Goal: Task Accomplishment & Management: Use online tool/utility

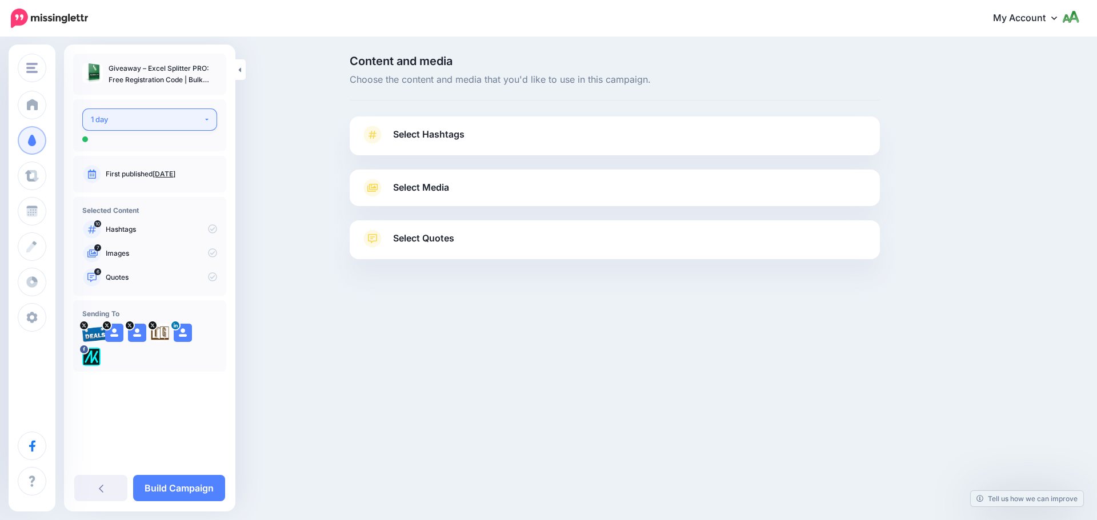
click at [110, 124] on div "1 day" at bounding box center [147, 119] width 113 height 13
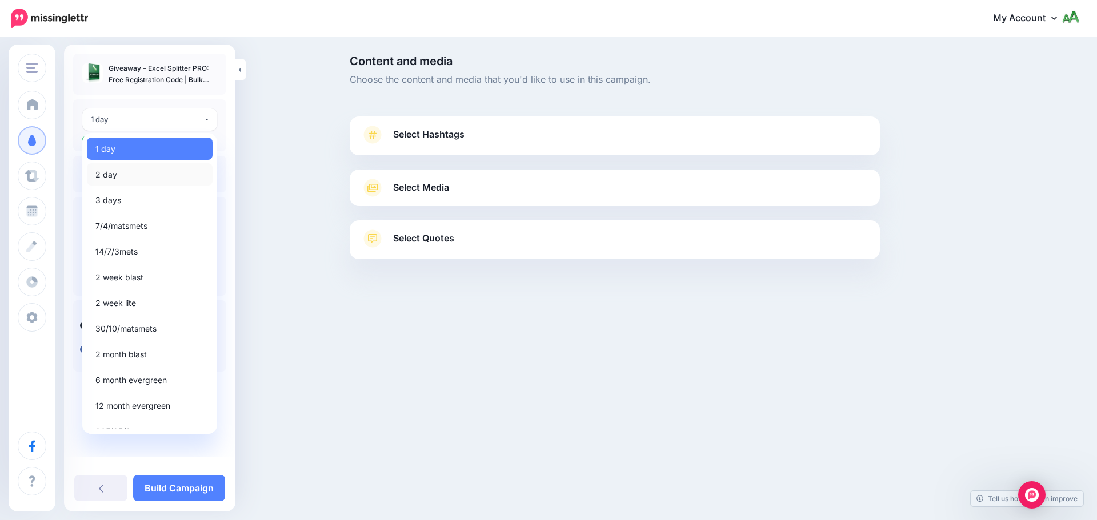
click at [116, 168] on span "2 day" at bounding box center [106, 175] width 22 height 14
select select "******"
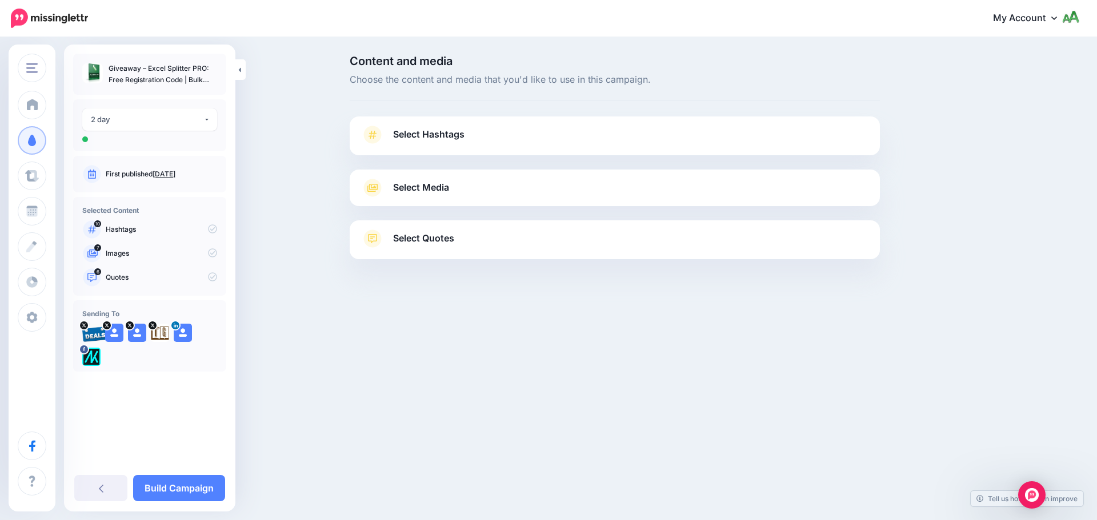
click at [454, 133] on span "Select Hashtags" at bounding box center [428, 134] width 71 height 15
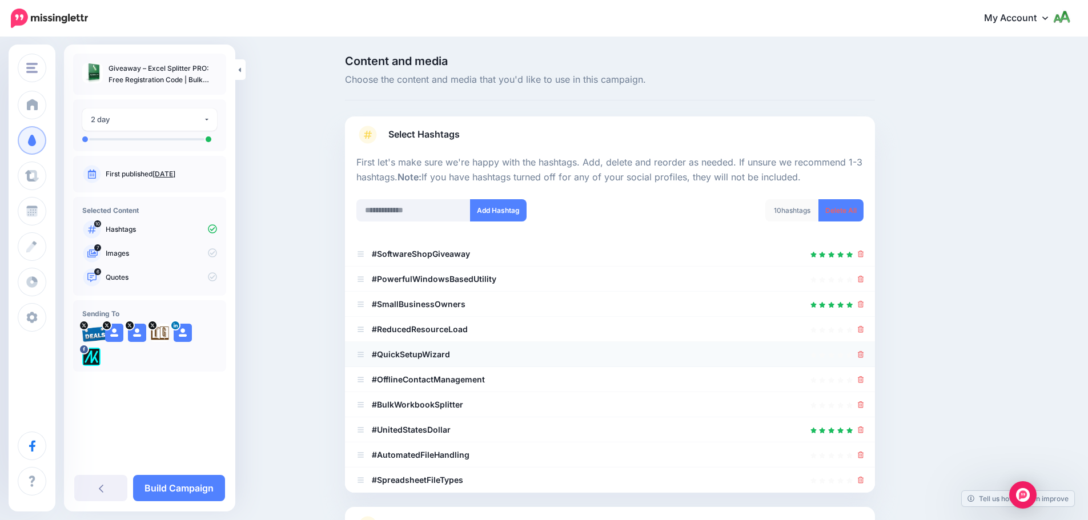
scroll to position [109, 0]
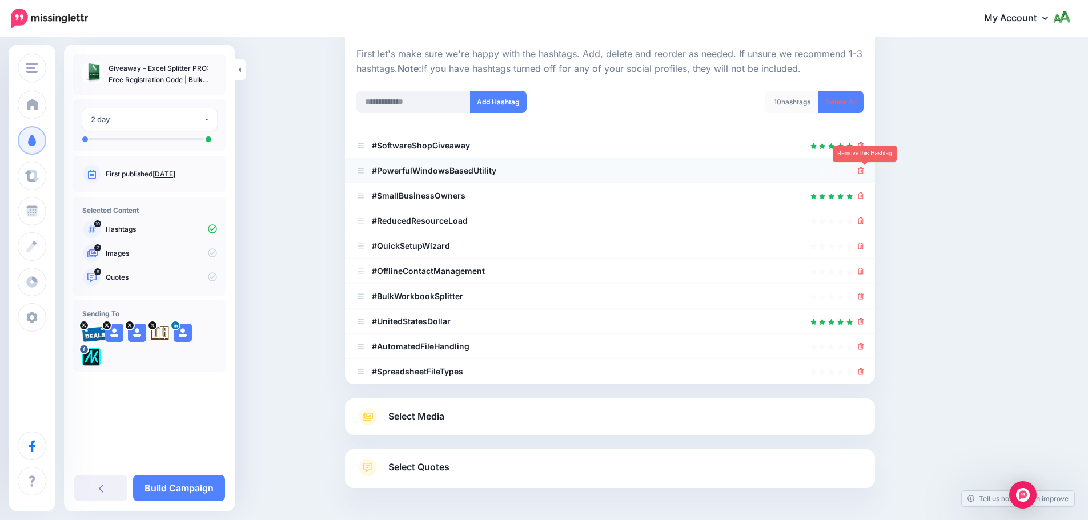
click at [864, 172] on icon at bounding box center [861, 170] width 6 height 7
click at [864, 194] on icon at bounding box center [861, 195] width 6 height 7
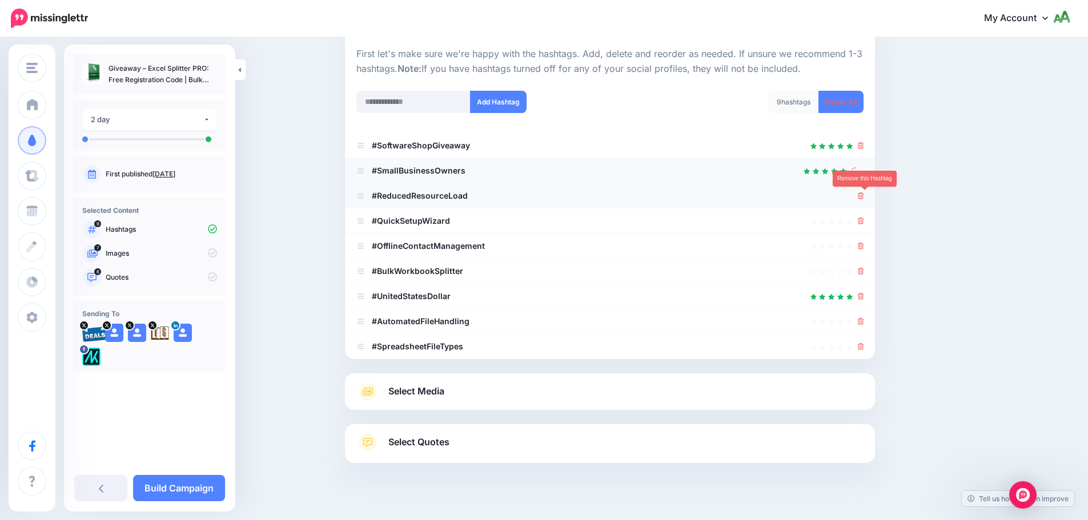
click at [864, 195] on icon at bounding box center [861, 195] width 6 height 7
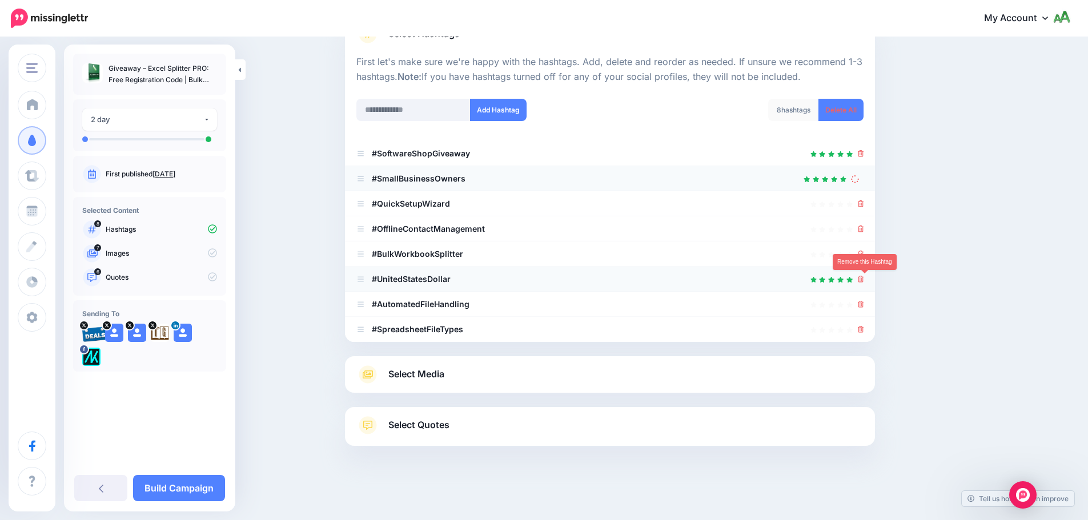
click at [864, 279] on icon at bounding box center [861, 279] width 6 height 7
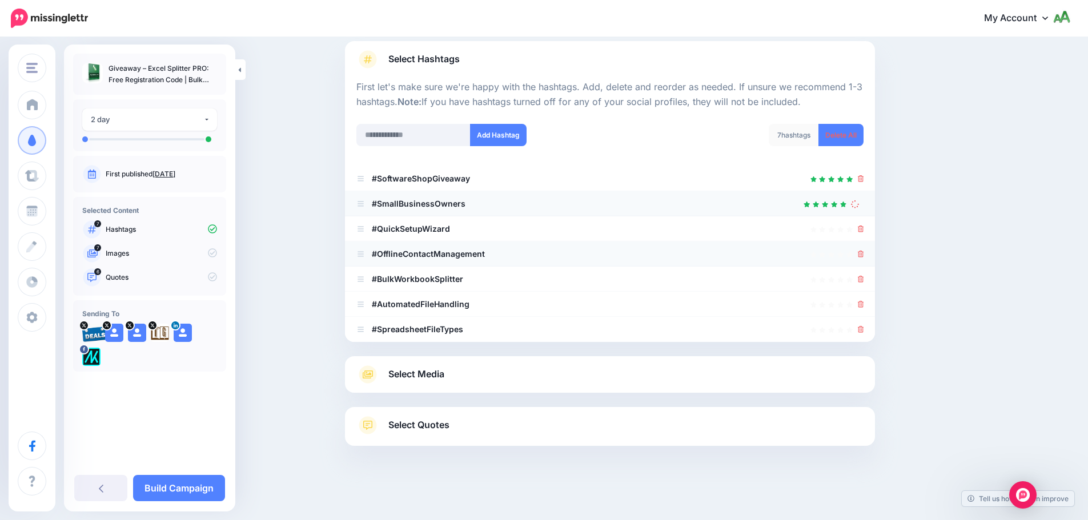
scroll to position [75, 0]
click at [864, 255] on icon at bounding box center [861, 254] width 6 height 7
click at [863, 230] on icon at bounding box center [861, 229] width 6 height 7
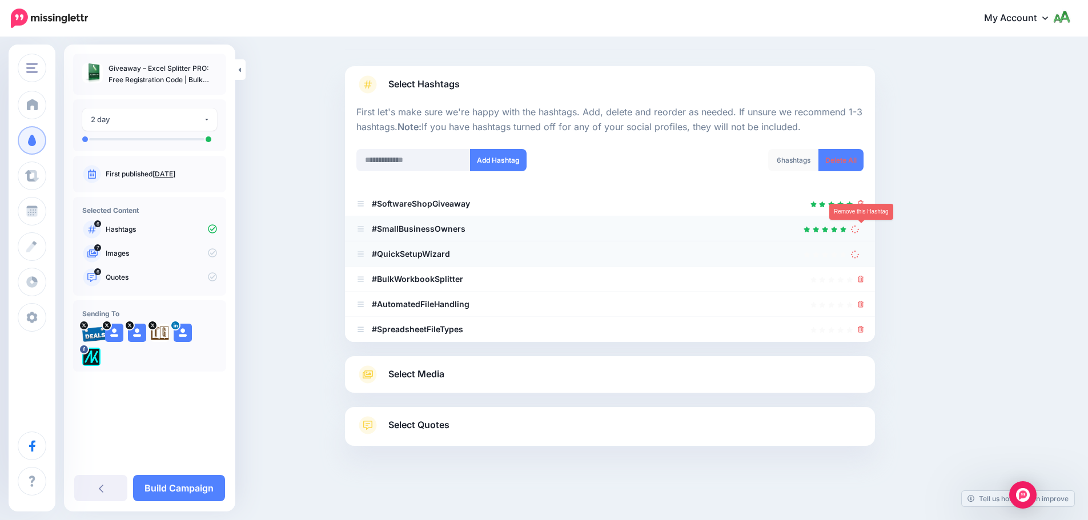
scroll to position [50, 0]
click at [860, 230] on icon at bounding box center [856, 229] width 9 height 9
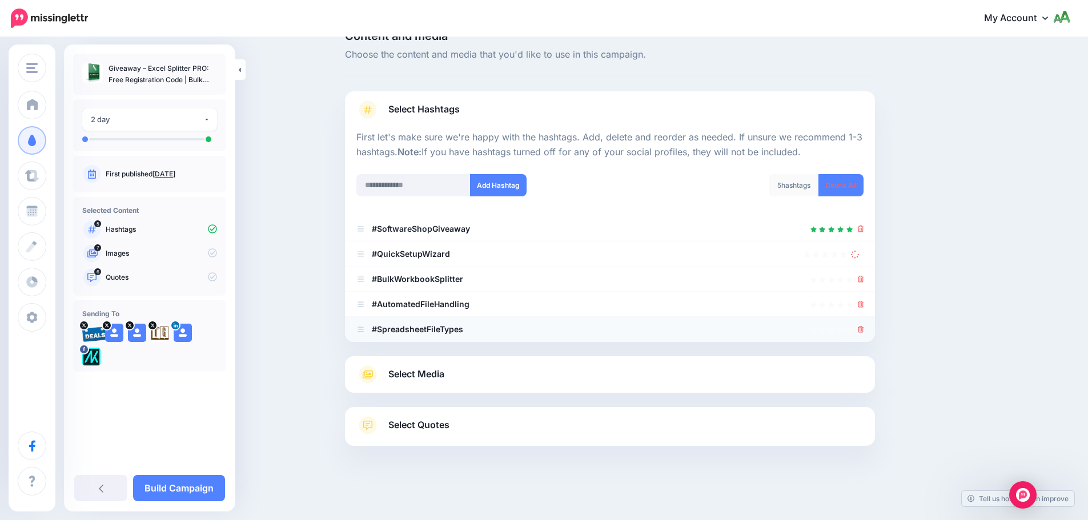
scroll to position [25, 0]
click at [864, 329] on icon at bounding box center [861, 329] width 6 height 7
click at [869, 303] on li "#AutomatedFileHandling" at bounding box center [610, 304] width 530 height 25
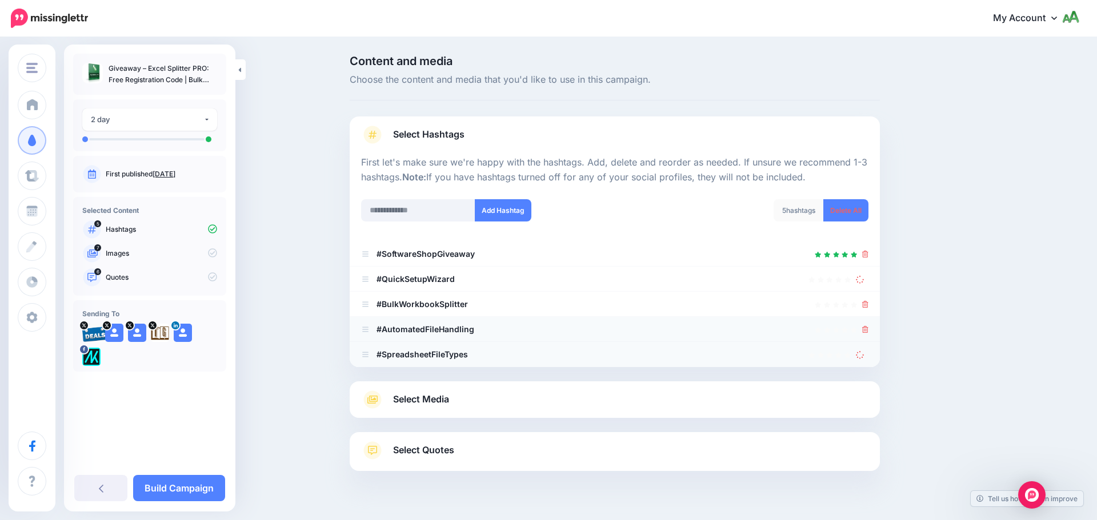
click at [866, 303] on icon at bounding box center [865, 304] width 6 height 7
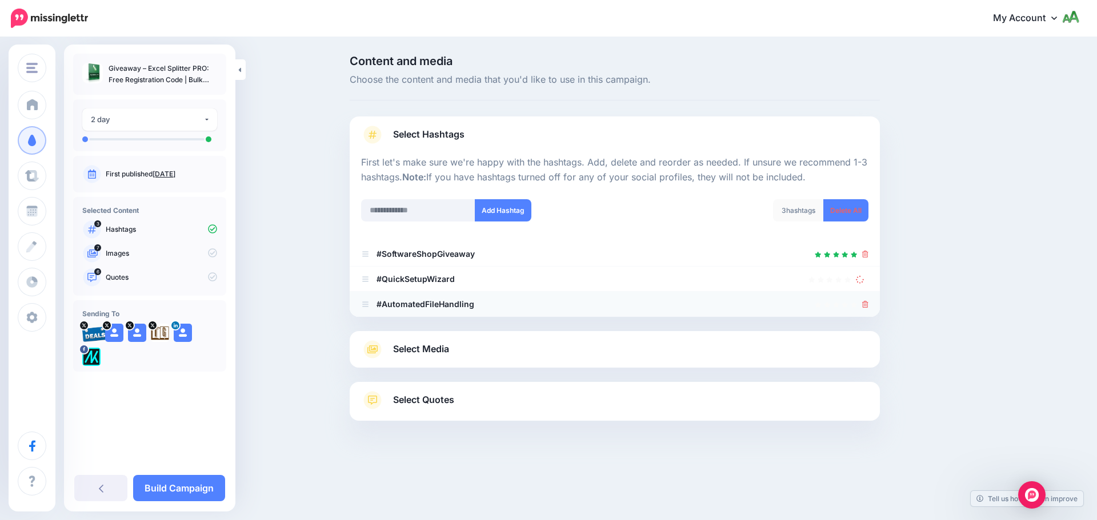
click at [864, 329] on div "Select Hashtags First let's make sure we're happy with the hashtags. Add, delet…" at bounding box center [615, 269] width 530 height 304
click at [865, 305] on icon at bounding box center [865, 304] width 6 height 7
click at [862, 281] on icon at bounding box center [859, 279] width 11 height 11
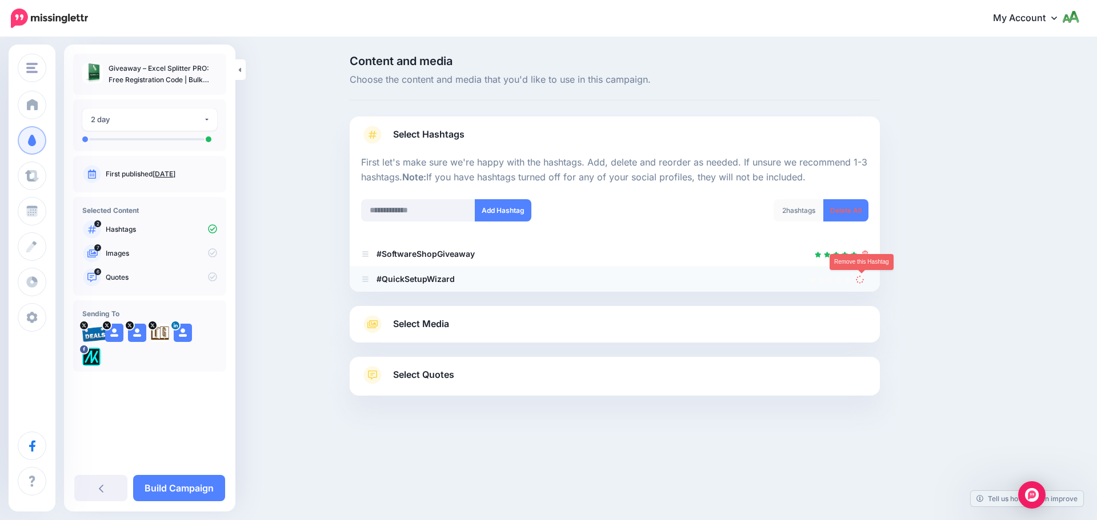
click at [861, 277] on icon at bounding box center [859, 280] width 9 height 9
click at [438, 208] on input "text" at bounding box center [418, 210] width 114 height 22
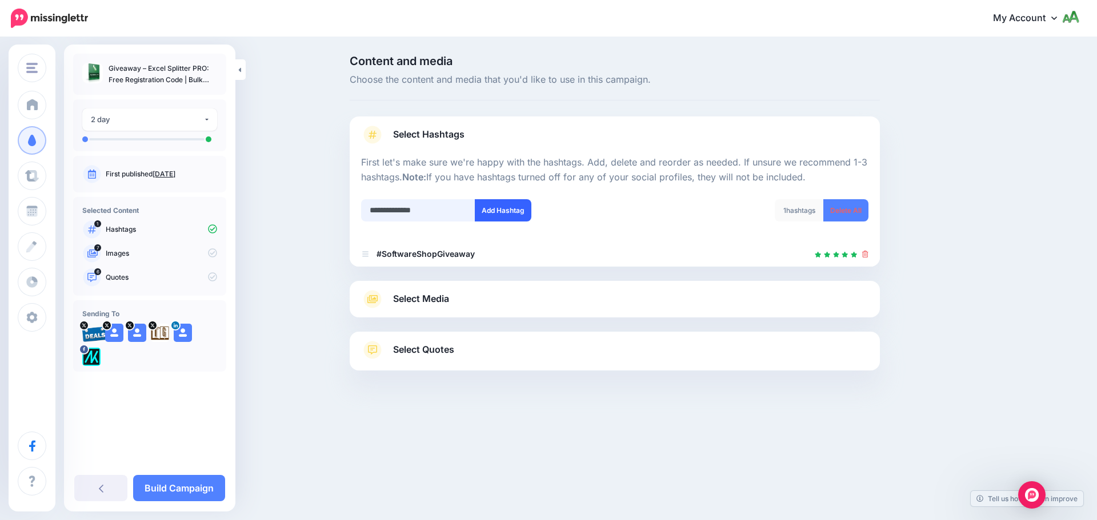
type input "**********"
click at [514, 218] on button "Add Hashtag" at bounding box center [503, 210] width 57 height 22
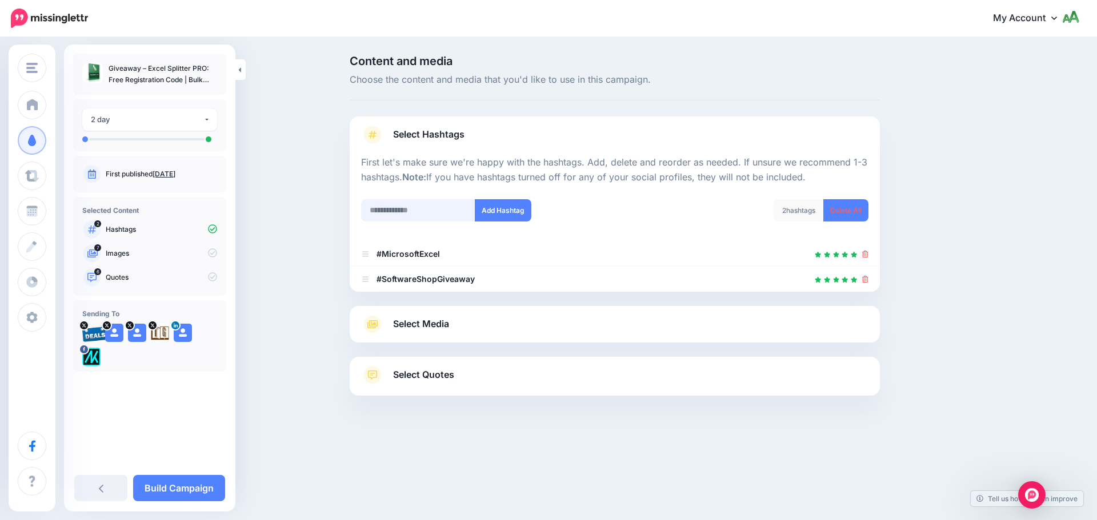
click at [413, 210] on input "text" at bounding box center [418, 210] width 114 height 22
click at [431, 278] on b "#SoftwareShopGiveaway" at bounding box center [425, 279] width 98 height 10
click at [487, 323] on link "Select Media" at bounding box center [614, 324] width 507 height 18
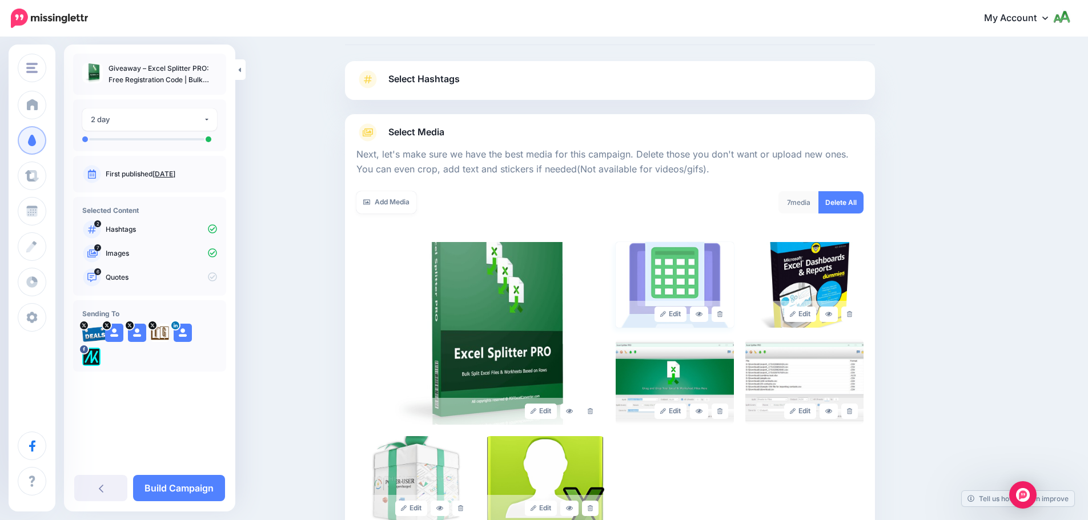
scroll to position [57, 0]
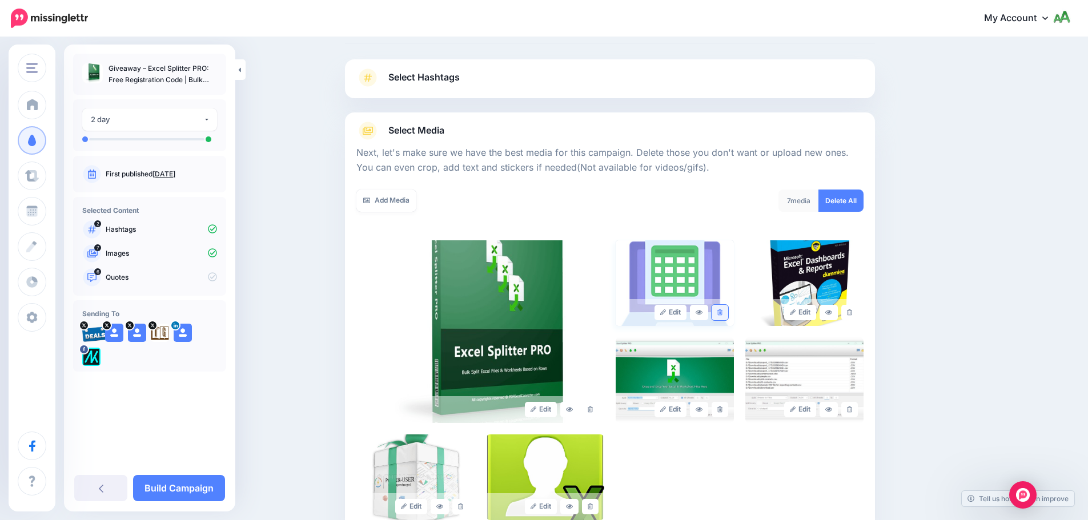
click at [723, 315] on icon at bounding box center [719, 313] width 5 height 6
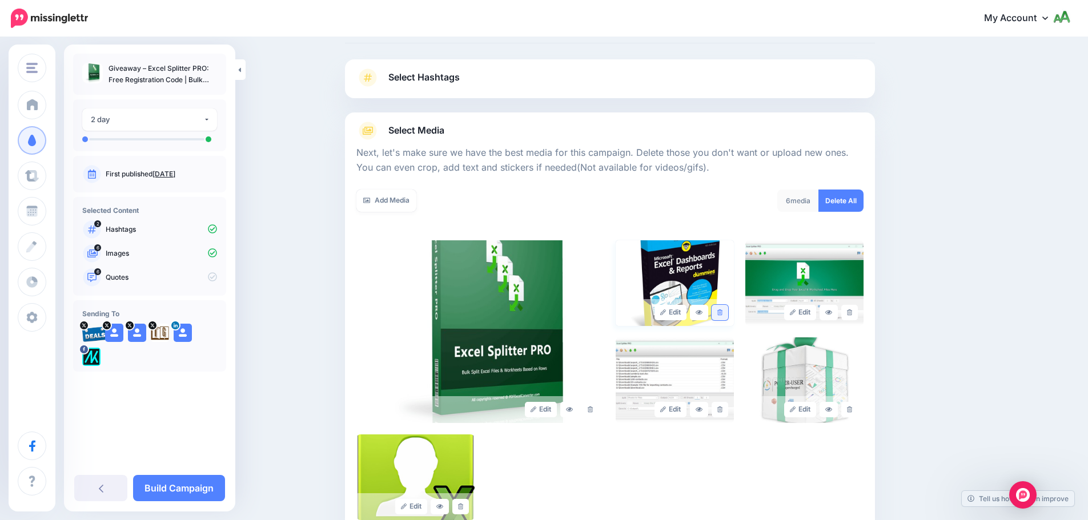
click at [723, 315] on icon at bounding box center [719, 313] width 5 height 6
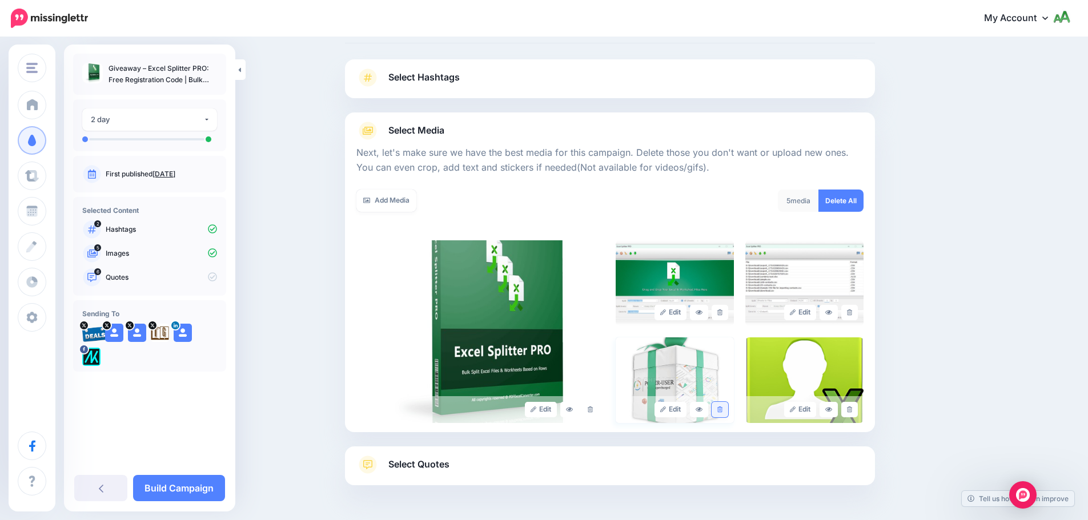
click at [723, 408] on icon at bounding box center [719, 410] width 5 height 6
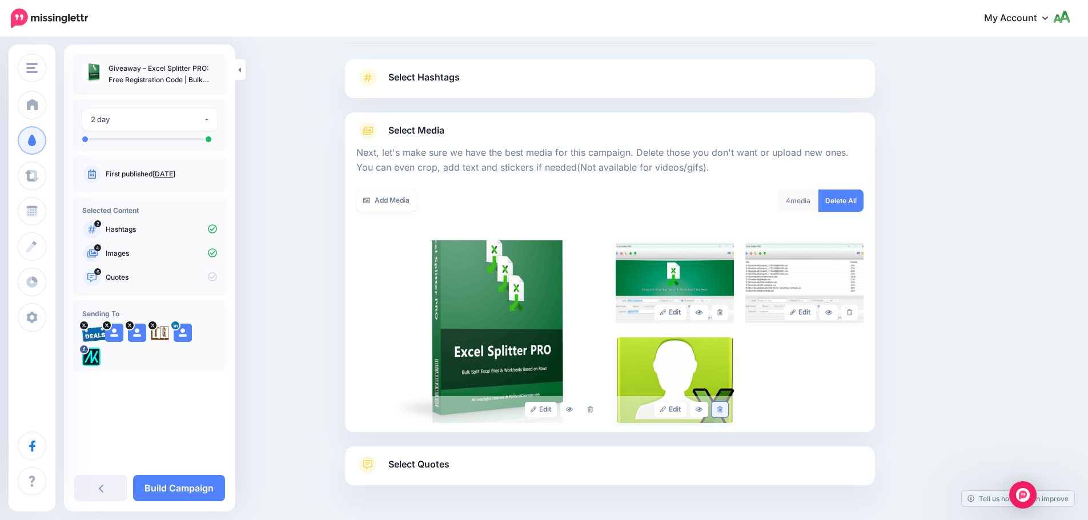
click at [727, 413] on link at bounding box center [720, 409] width 17 height 15
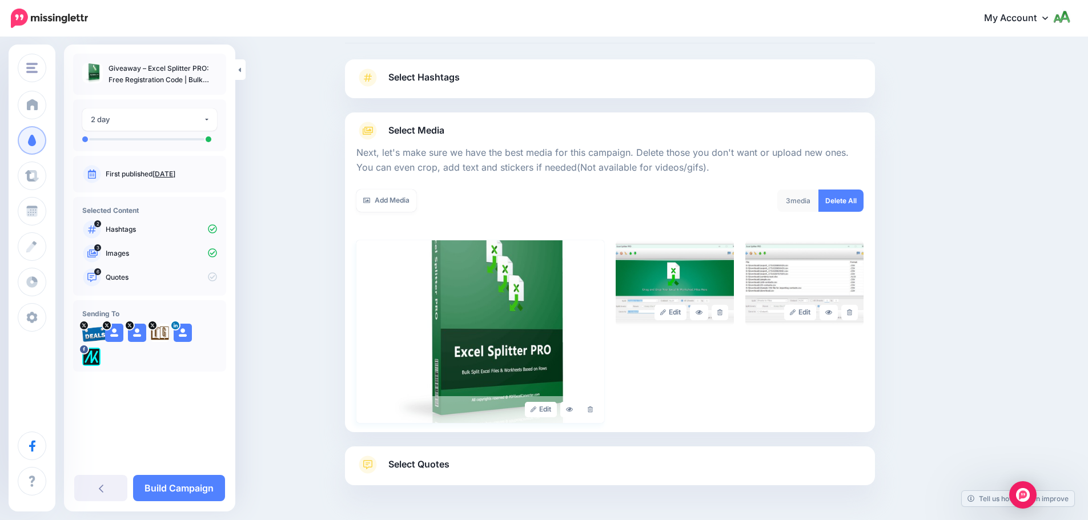
scroll to position [97, 0]
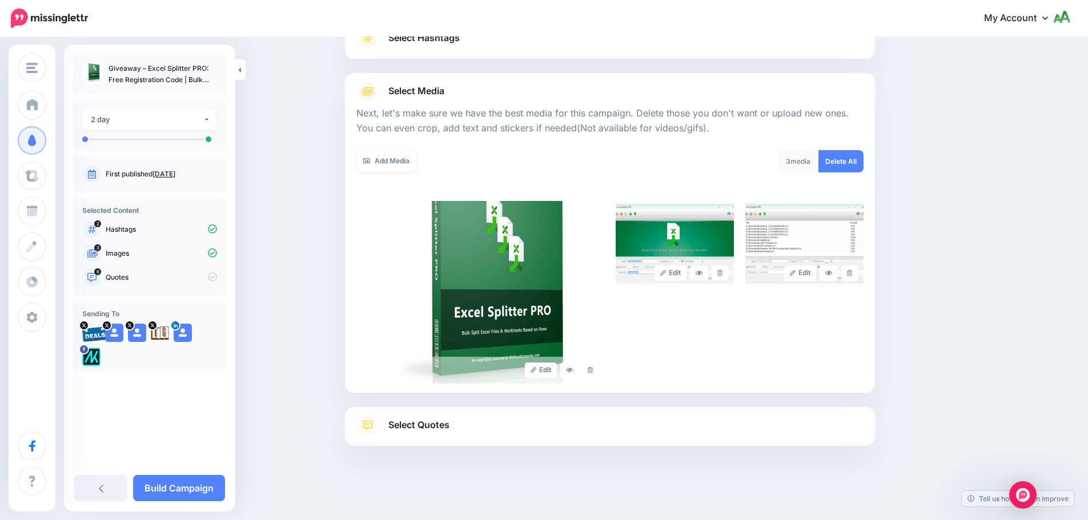
click at [423, 427] on span "Select Quotes" at bounding box center [418, 425] width 61 height 15
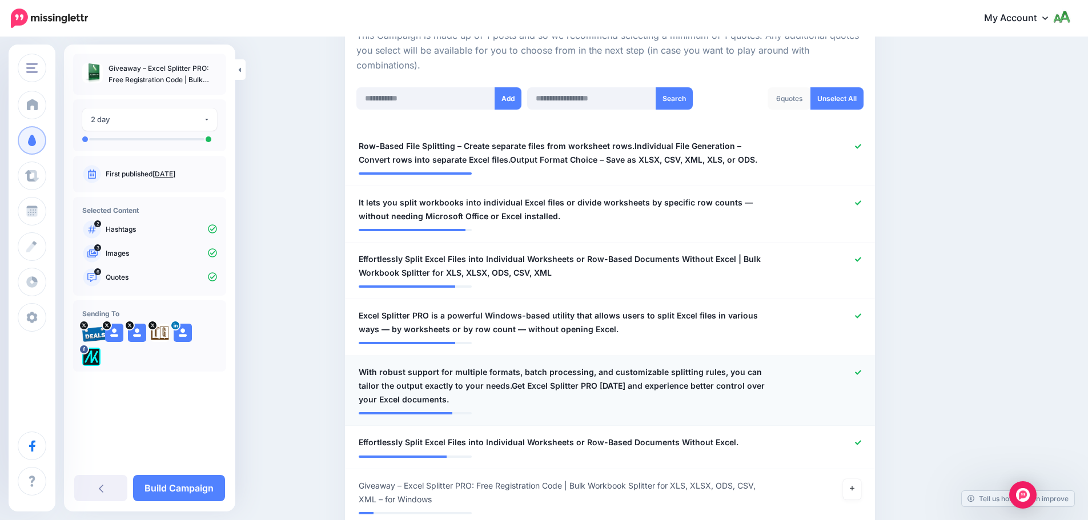
scroll to position [268, 0]
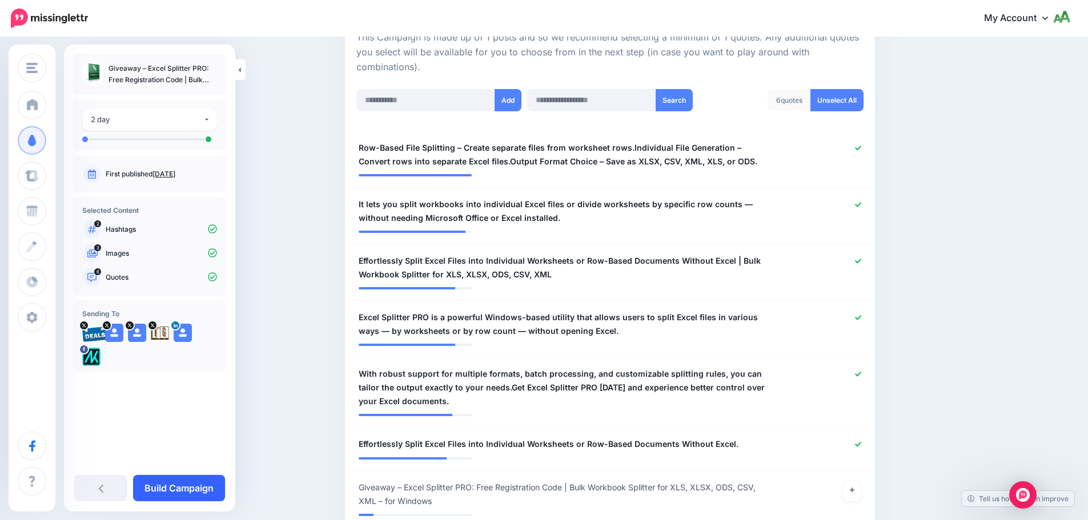
click at [187, 487] on link "Build Campaign" at bounding box center [179, 488] width 92 height 26
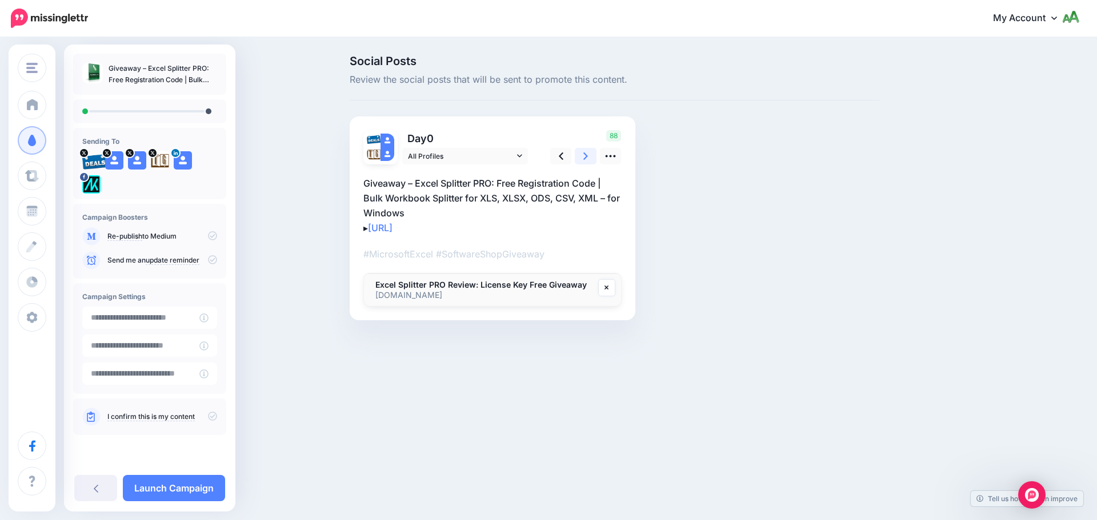
click at [579, 155] on link at bounding box center [586, 156] width 22 height 17
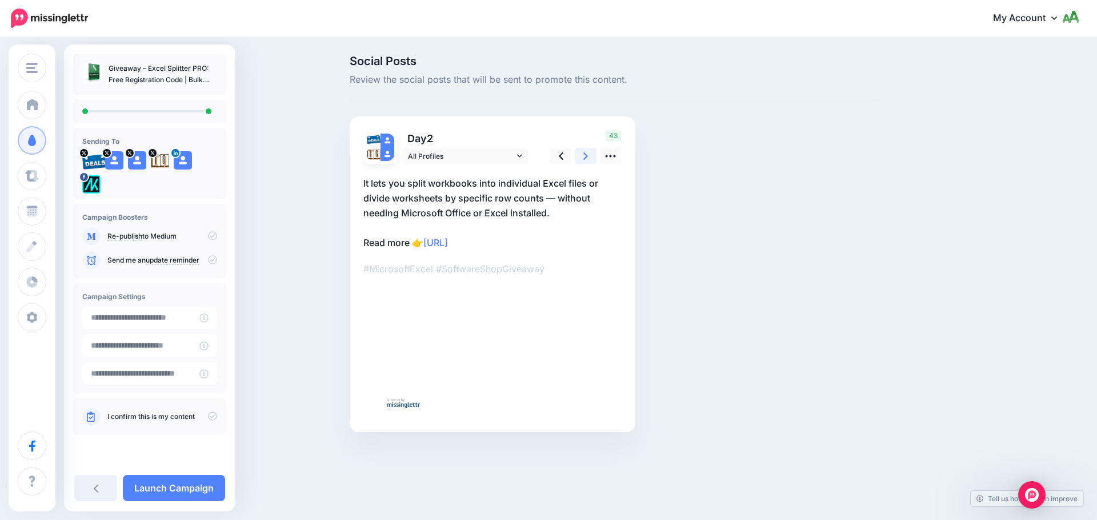
click at [579, 155] on link at bounding box center [586, 156] width 22 height 17
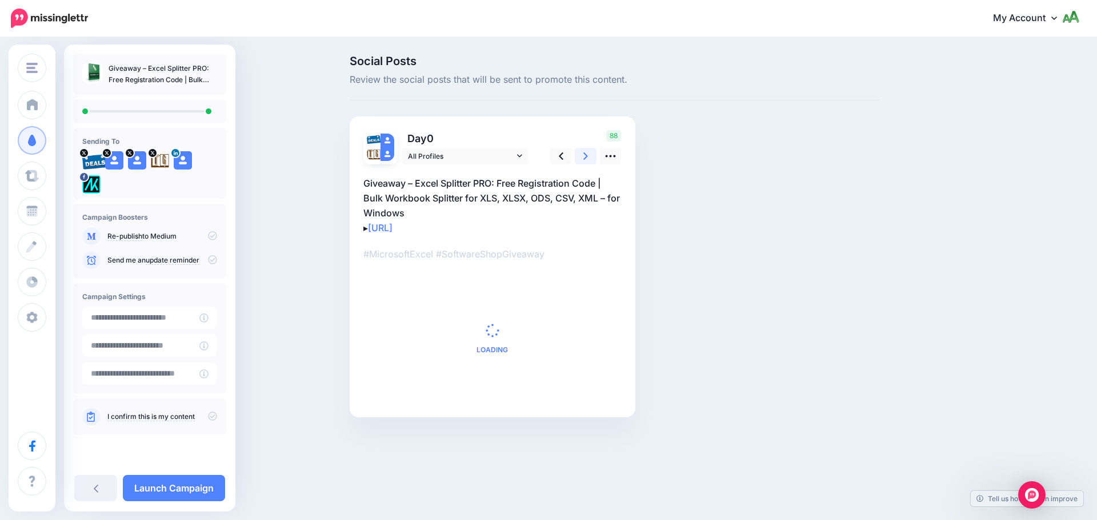
click at [579, 155] on link at bounding box center [586, 156] width 22 height 17
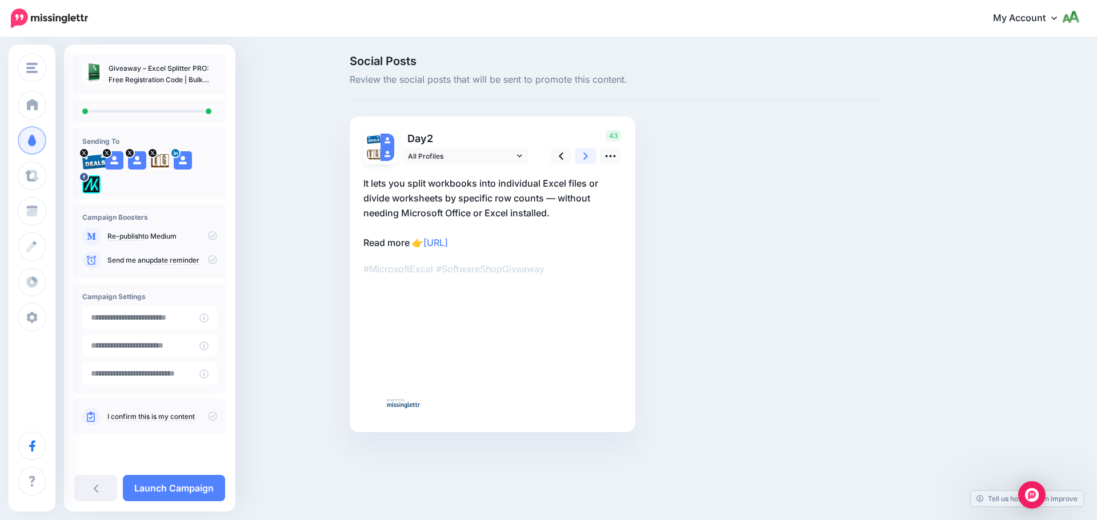
click at [579, 155] on link at bounding box center [586, 156] width 22 height 17
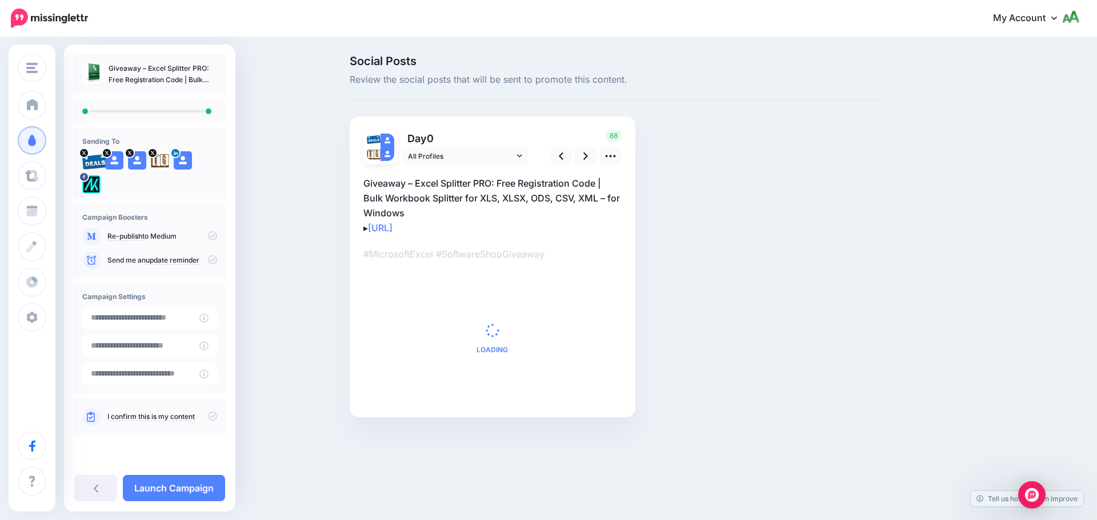
click at [214, 416] on icon at bounding box center [212, 416] width 9 height 9
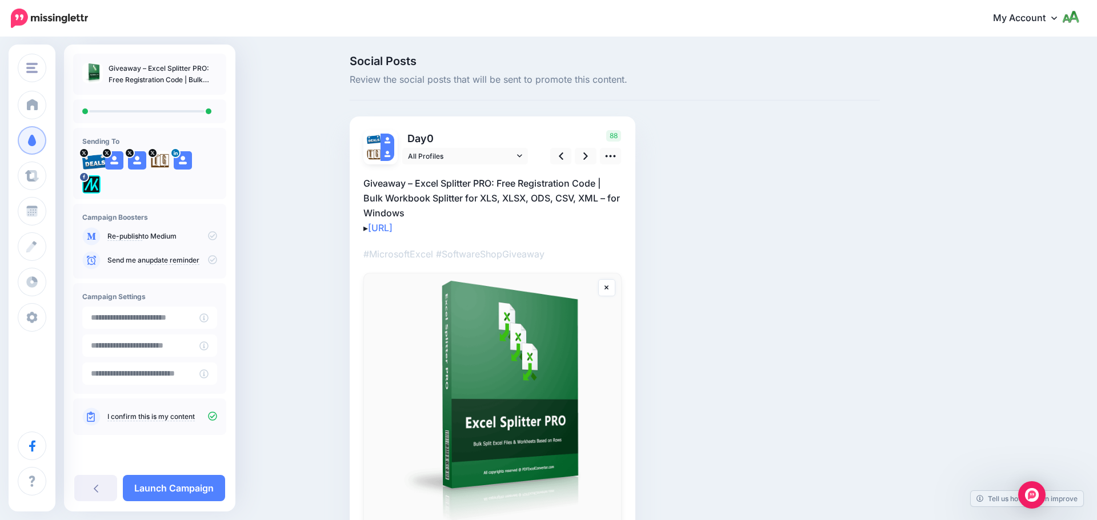
click at [214, 258] on icon at bounding box center [212, 259] width 9 height 9
click at [208, 487] on link "Launch Campaign" at bounding box center [174, 488] width 102 height 26
